Goal: Task Accomplishment & Management: Manage account settings

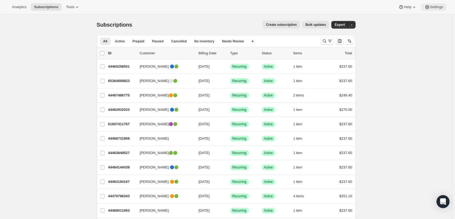
click at [427, 5] on icon at bounding box center [426, 6] width 5 height 5
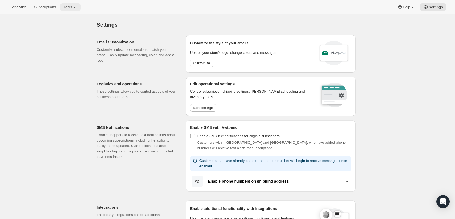
click at [72, 4] on button "Tools" at bounding box center [70, 7] width 20 height 8
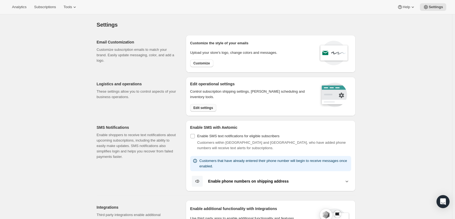
click at [207, 106] on span "Edit settings" at bounding box center [203, 108] width 20 height 4
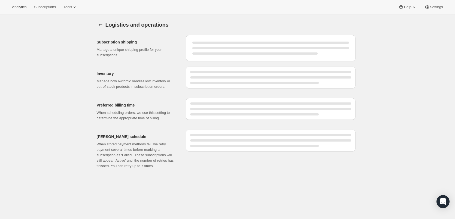
select select "05:00"
select select "DAY"
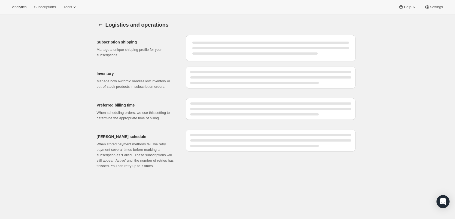
select select "DAY"
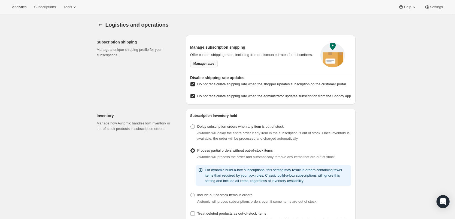
click at [208, 63] on span "Manage rates" at bounding box center [203, 64] width 21 height 4
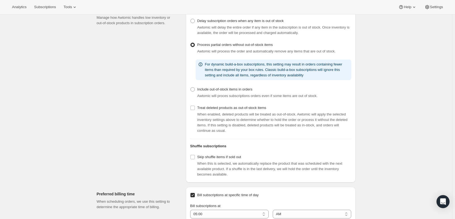
scroll to position [109, 0]
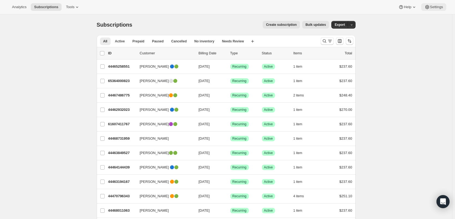
click at [438, 10] on button "Settings" at bounding box center [433, 7] width 25 height 8
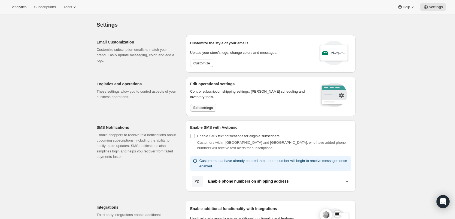
click at [211, 108] on span "Edit settings" at bounding box center [203, 108] width 20 height 4
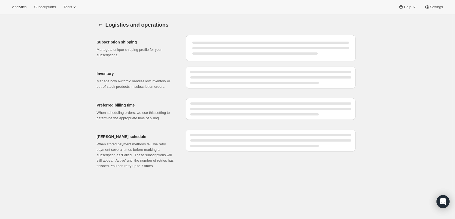
select select "DAY"
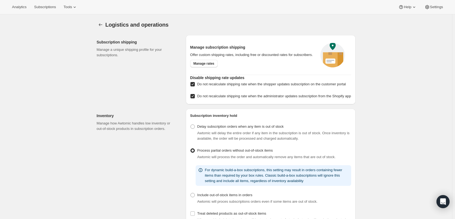
checkbox input "true"
select select "05:00"
click at [209, 64] on span "Manage rates" at bounding box center [203, 64] width 21 height 4
